Goal: Task Accomplishment & Management: Complete application form

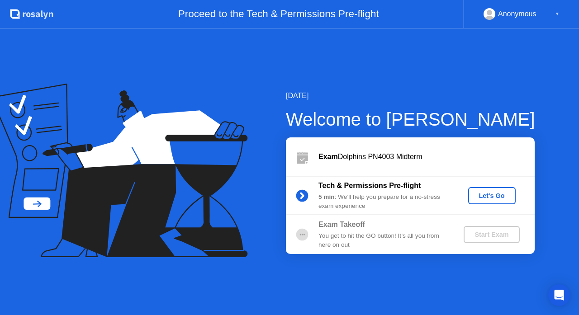
click at [492, 196] on div "Let's Go" at bounding box center [492, 195] width 40 height 7
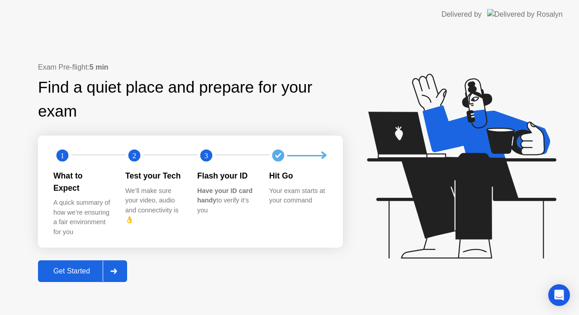
click at [65, 272] on button "Get Started" at bounding box center [82, 271] width 89 height 22
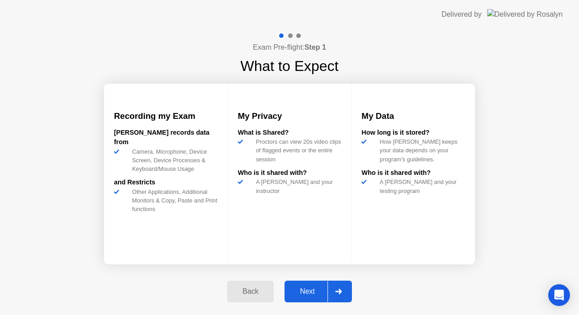
click at [296, 295] on div "Next" at bounding box center [307, 292] width 40 height 8
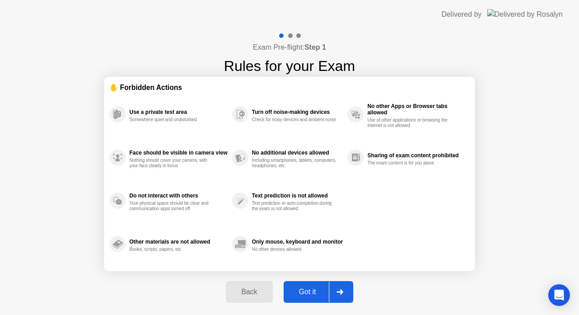
click at [304, 294] on div "Got it" at bounding box center [307, 292] width 43 height 8
select select "**********"
select select "*******"
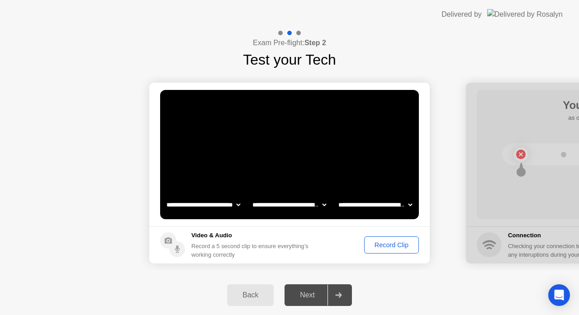
click at [398, 246] on div "Record Clip" at bounding box center [391, 245] width 48 height 7
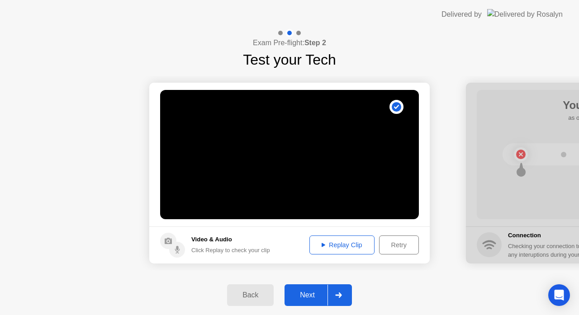
click at [313, 289] on button "Next" at bounding box center [317, 295] width 67 height 22
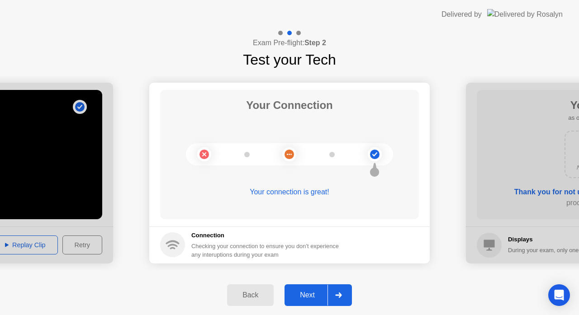
click at [308, 294] on div "Next" at bounding box center [307, 295] width 40 height 8
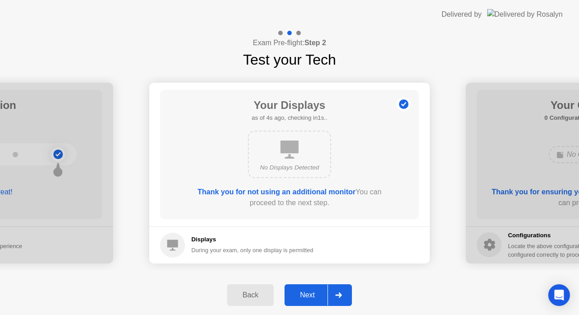
click at [308, 294] on div "Next" at bounding box center [307, 295] width 40 height 8
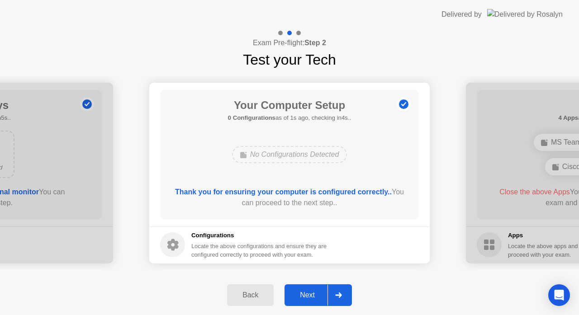
click at [308, 294] on div "Next" at bounding box center [307, 295] width 40 height 8
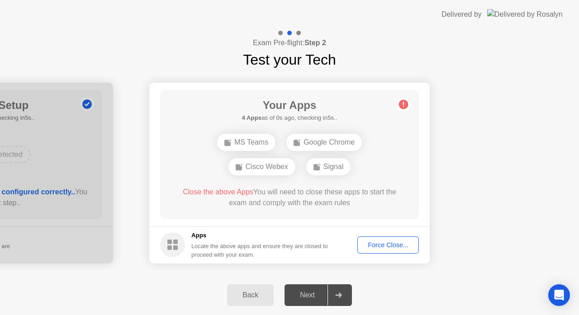
click at [371, 249] on div "Force Close..." at bounding box center [387, 245] width 55 height 7
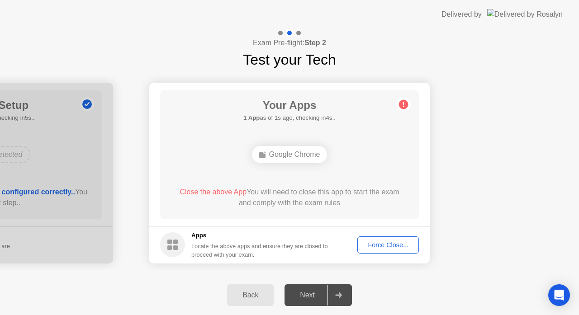
click at [370, 245] on div "Force Close..." at bounding box center [387, 245] width 55 height 7
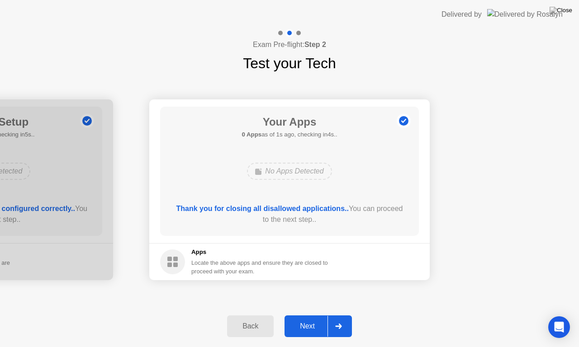
click at [310, 315] on div "Next" at bounding box center [307, 326] width 40 height 8
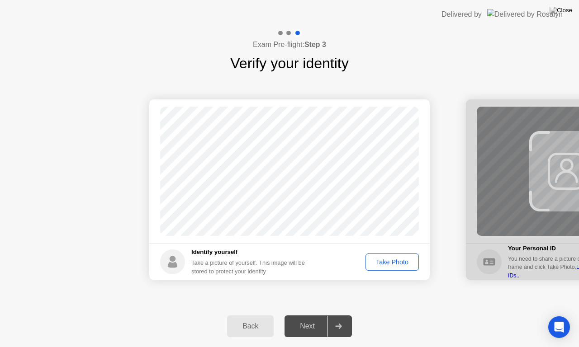
click at [377, 268] on button "Take Photo" at bounding box center [391, 262] width 53 height 17
click at [396, 259] on div "Retake" at bounding box center [397, 262] width 35 height 7
click at [393, 262] on div "Take Photo" at bounding box center [392, 262] width 47 height 7
click at [303, 315] on div "Next" at bounding box center [307, 326] width 40 height 8
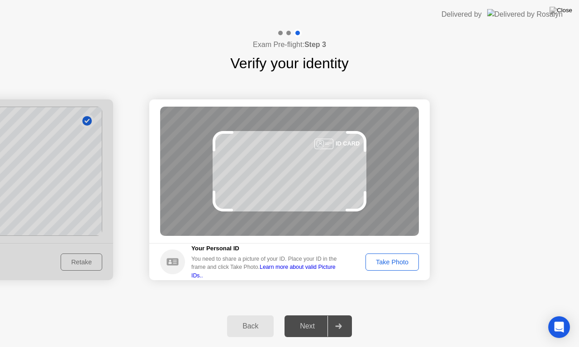
click at [403, 265] on div "Take Photo" at bounding box center [392, 262] width 47 height 7
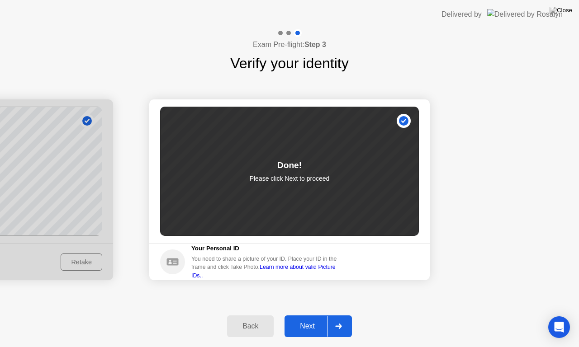
click at [296, 315] on div "Next" at bounding box center [307, 326] width 40 height 8
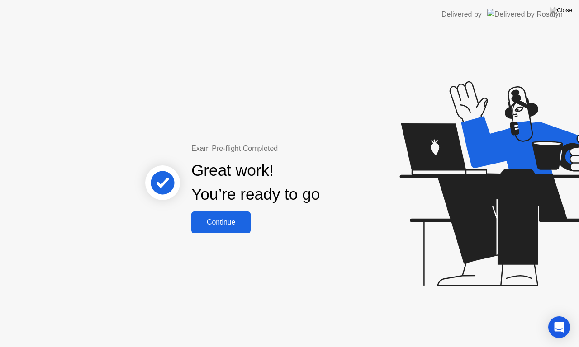
click at [231, 224] on div "Continue" at bounding box center [221, 222] width 54 height 8
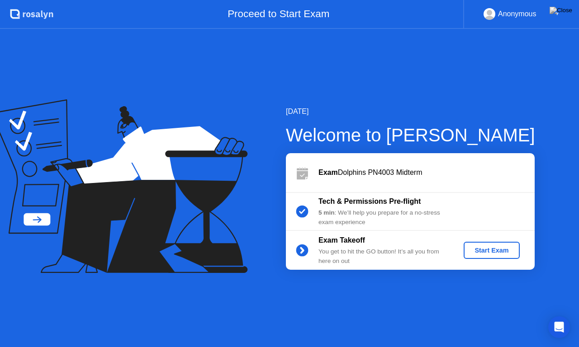
click at [505, 248] on div "Start Exam" at bounding box center [491, 250] width 48 height 7
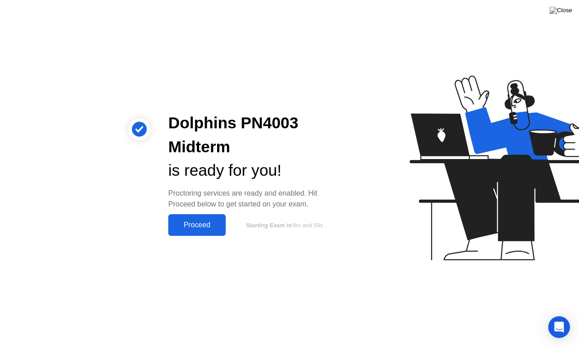
click at [193, 234] on button "Proceed" at bounding box center [196, 225] width 57 height 22
